Goal: Information Seeking & Learning: Learn about a topic

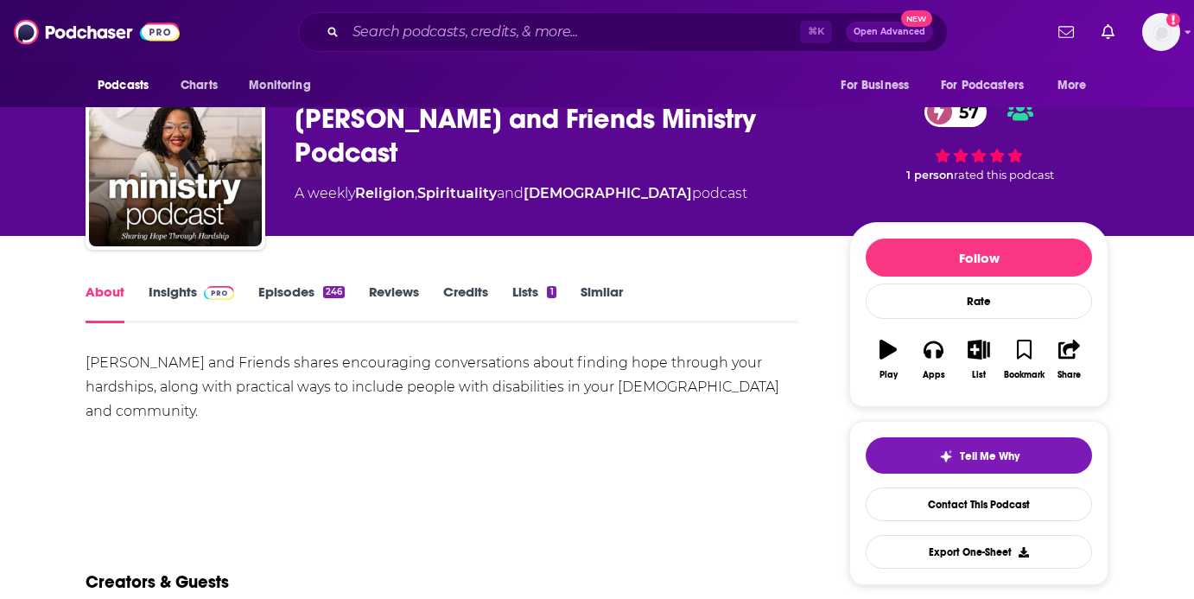
scroll to position [50, 0]
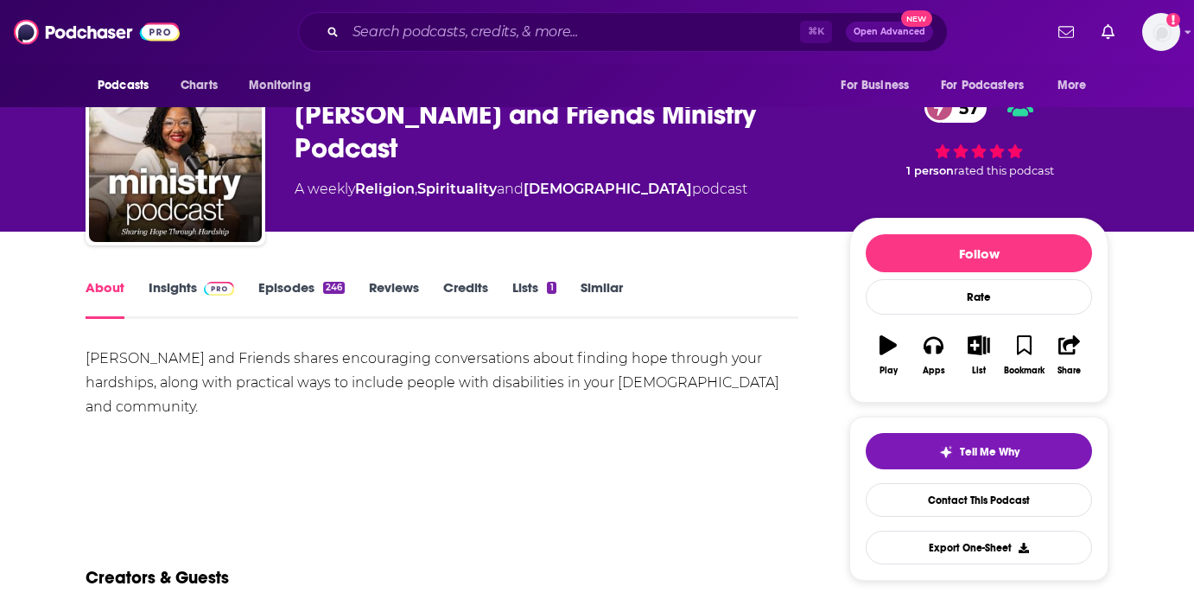
click at [194, 285] on link "Insights" at bounding box center [192, 299] width 86 height 40
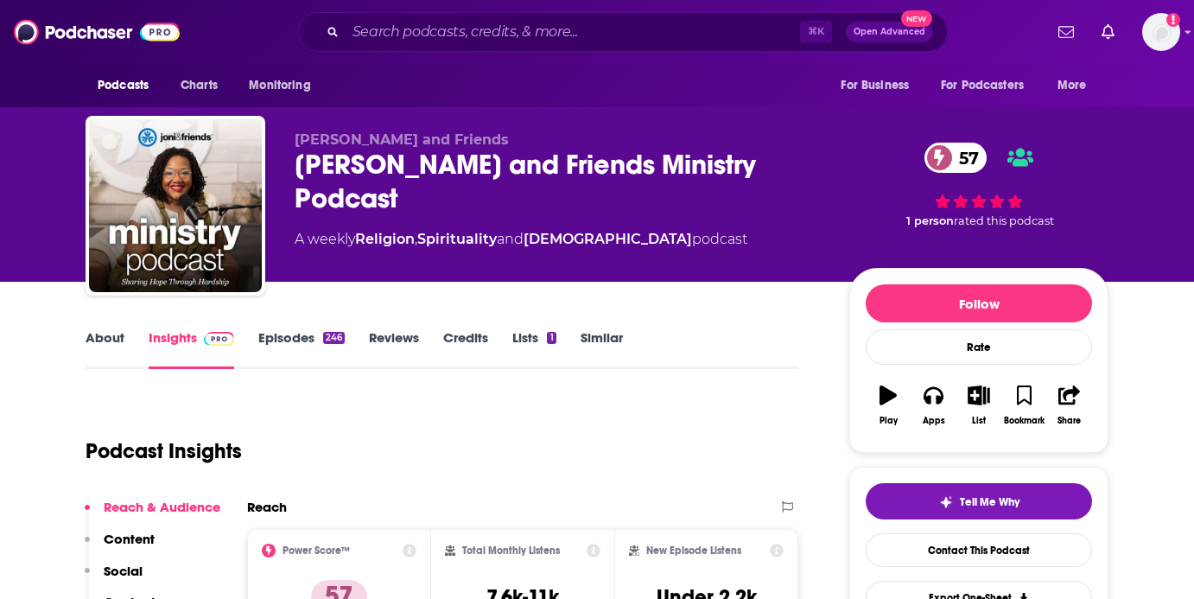
click at [99, 345] on link "About" at bounding box center [105, 349] width 39 height 40
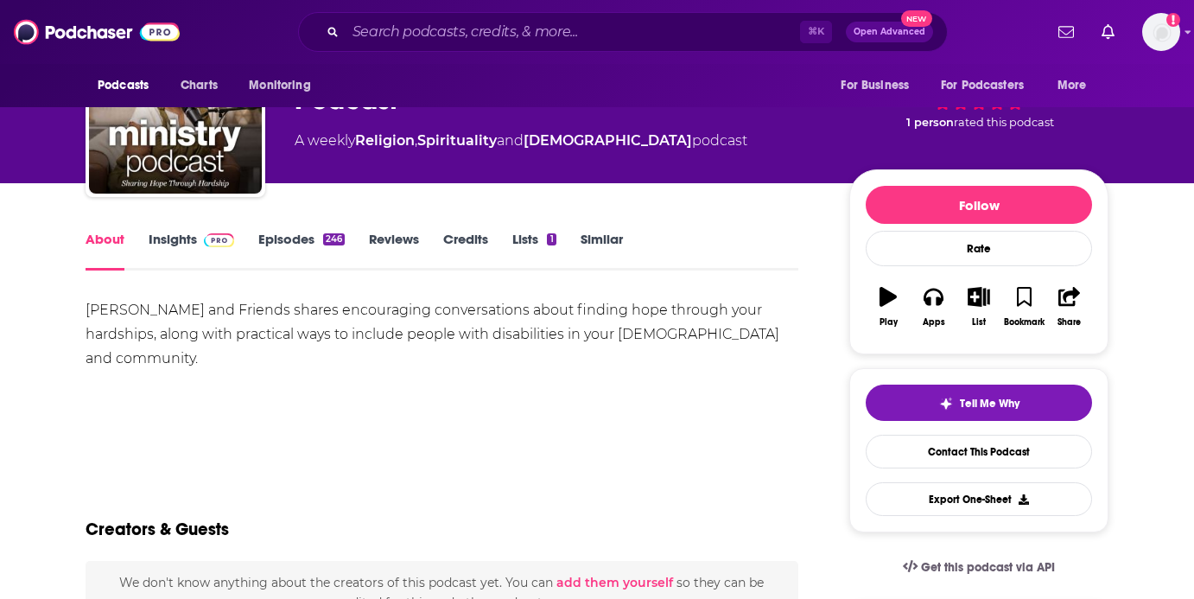
scroll to position [85, 0]
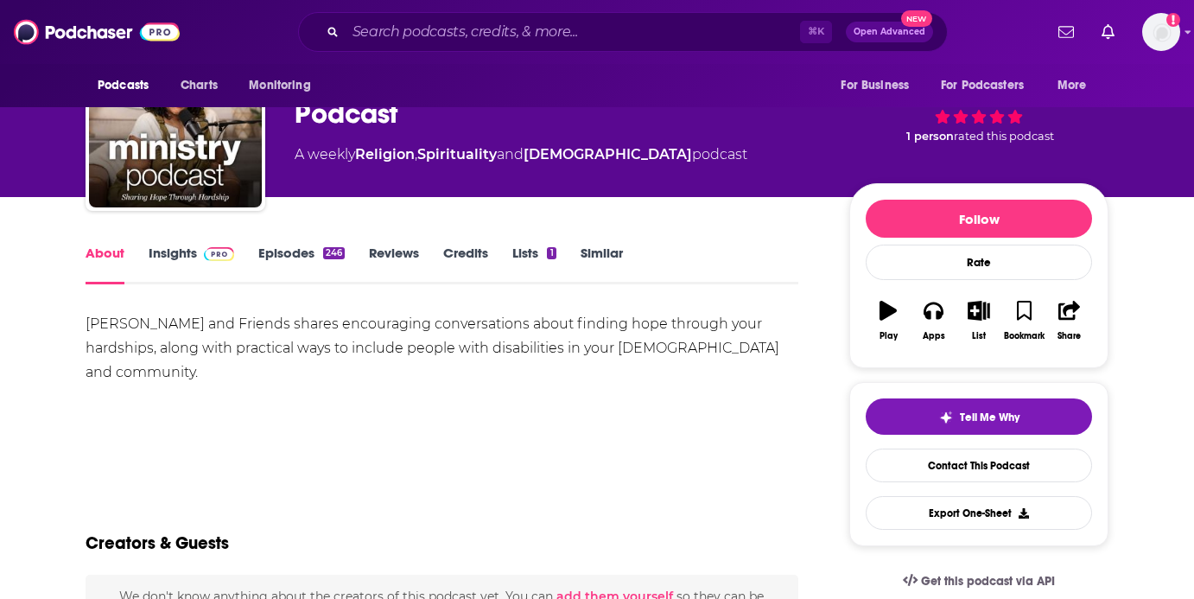
click at [171, 258] on link "Insights" at bounding box center [192, 265] width 86 height 40
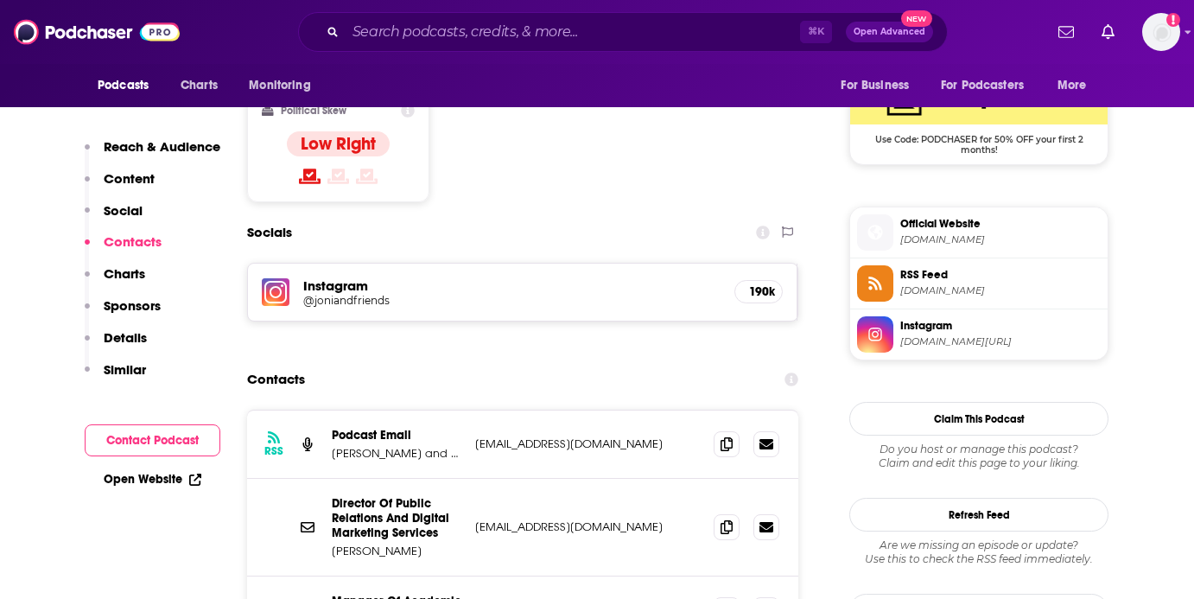
scroll to position [1434, 0]
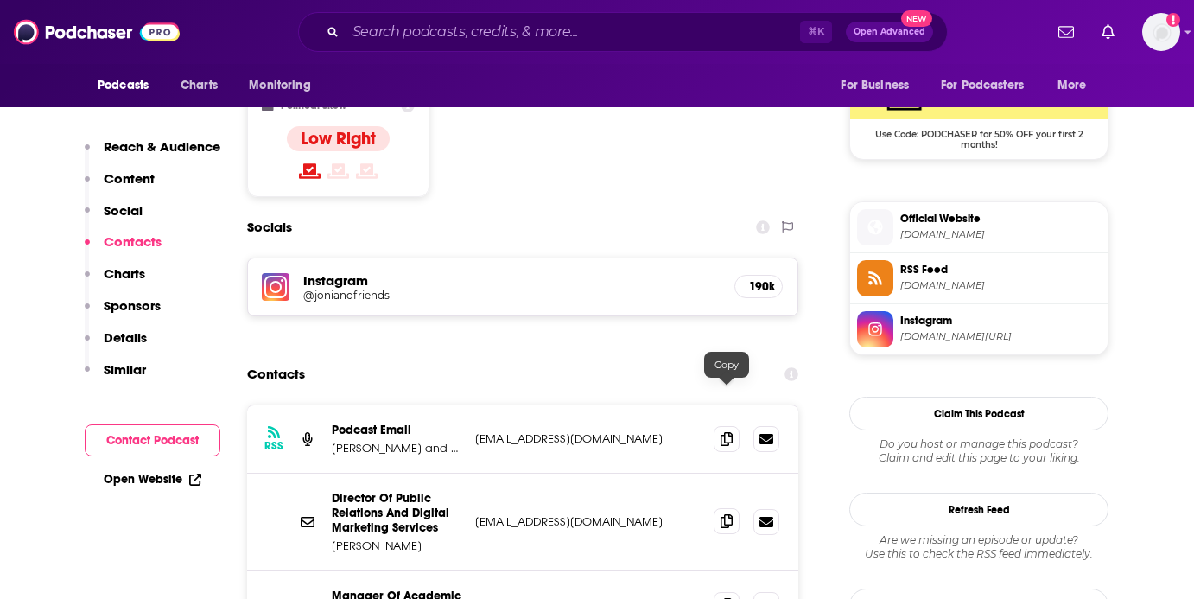
click at [726, 514] on icon at bounding box center [727, 521] width 12 height 14
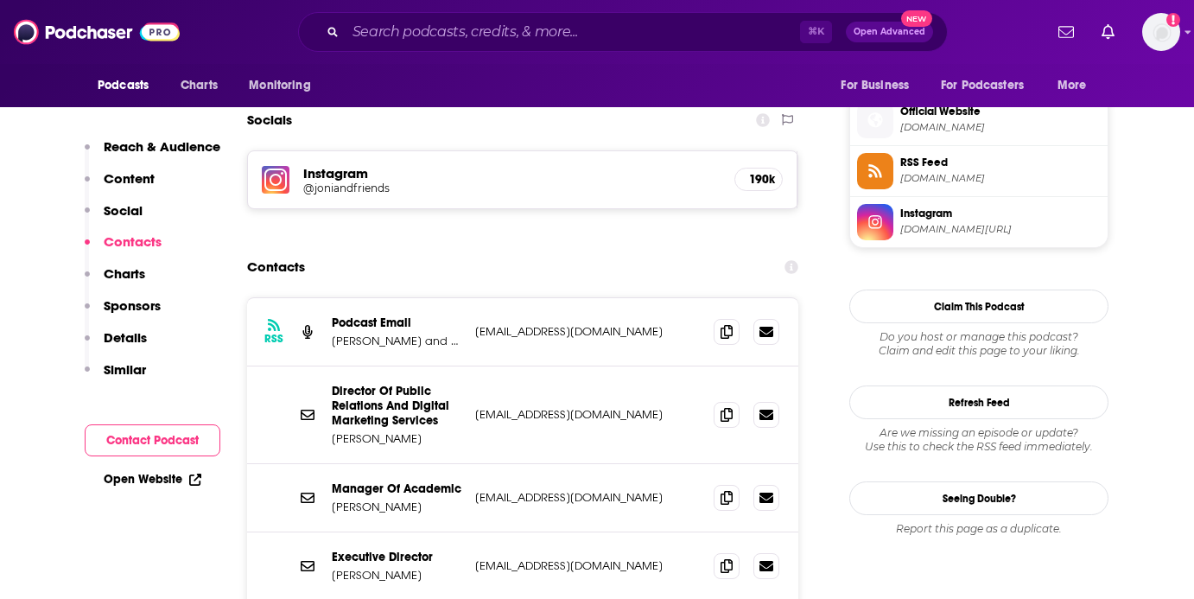
scroll to position [1543, 0]
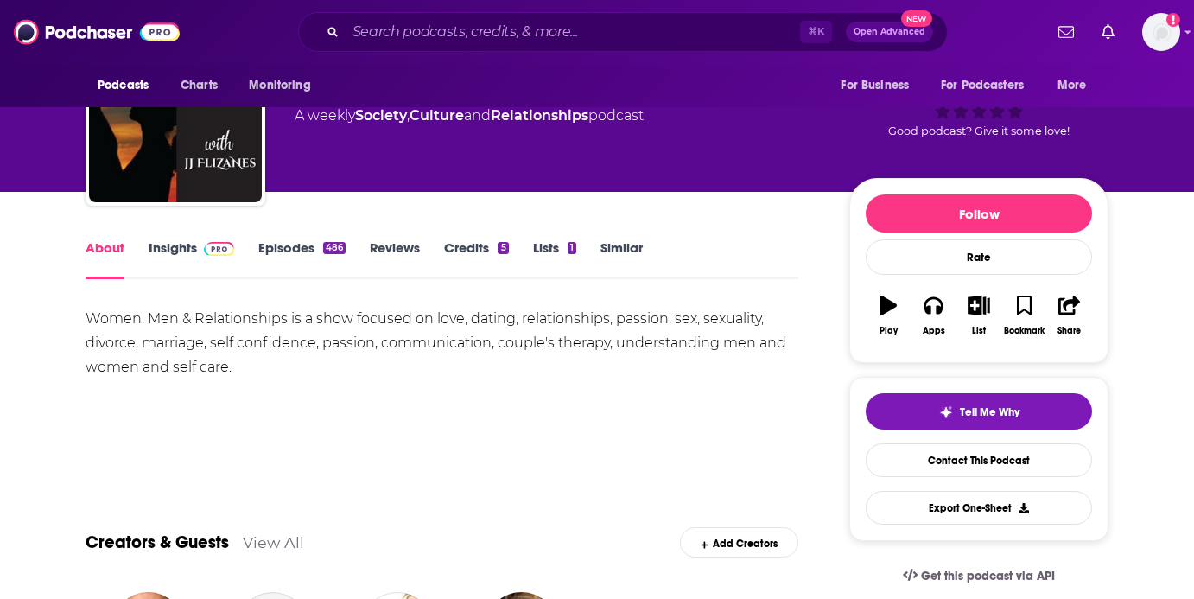
scroll to position [95, 0]
